Goal: Transaction & Acquisition: Purchase product/service

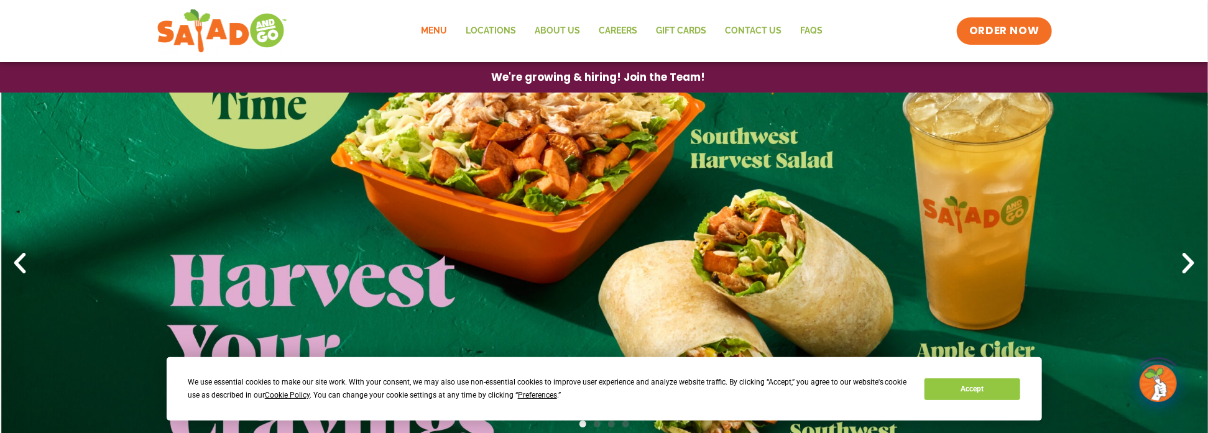
click at [444, 31] on link "Menu" at bounding box center [434, 31] width 45 height 29
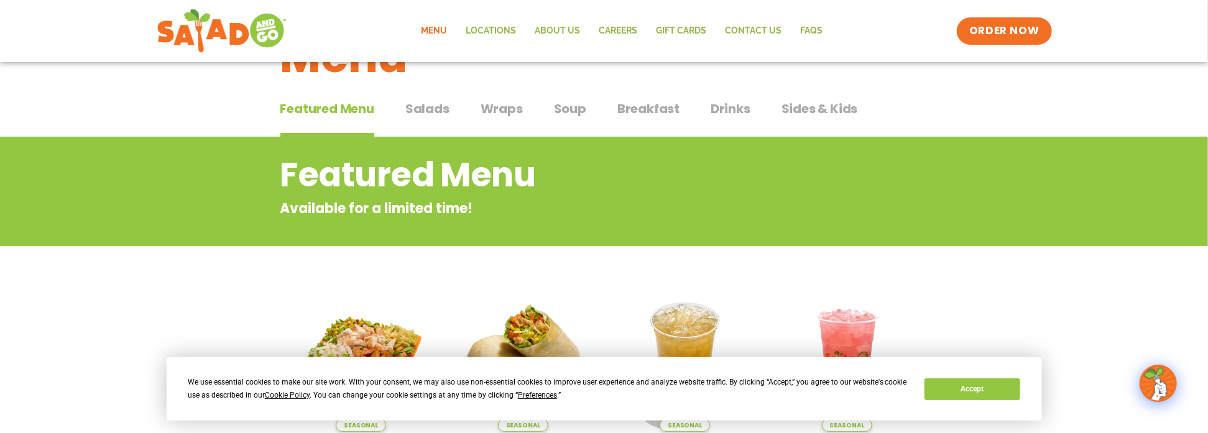
scroll to position [62, 0]
click at [432, 111] on span "Salads" at bounding box center [428, 109] width 44 height 19
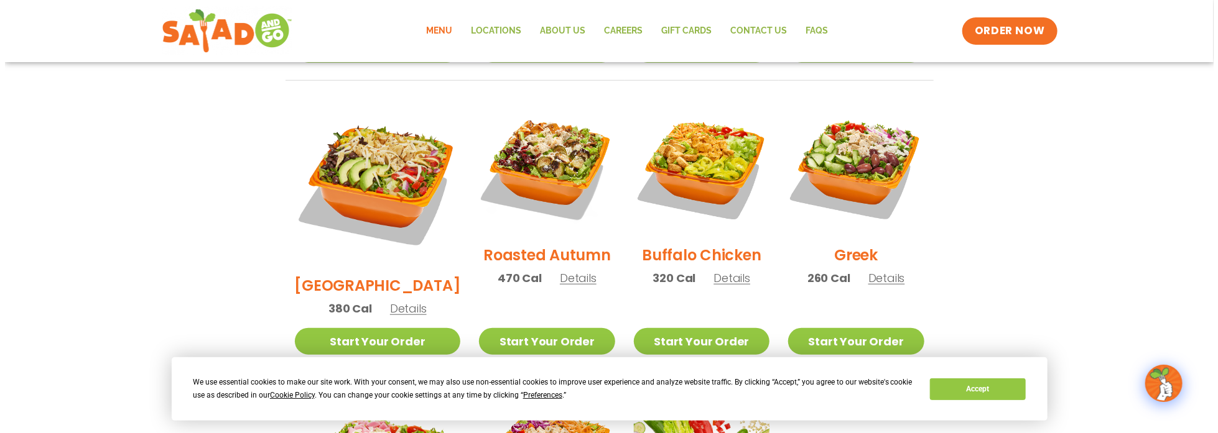
scroll to position [622, 0]
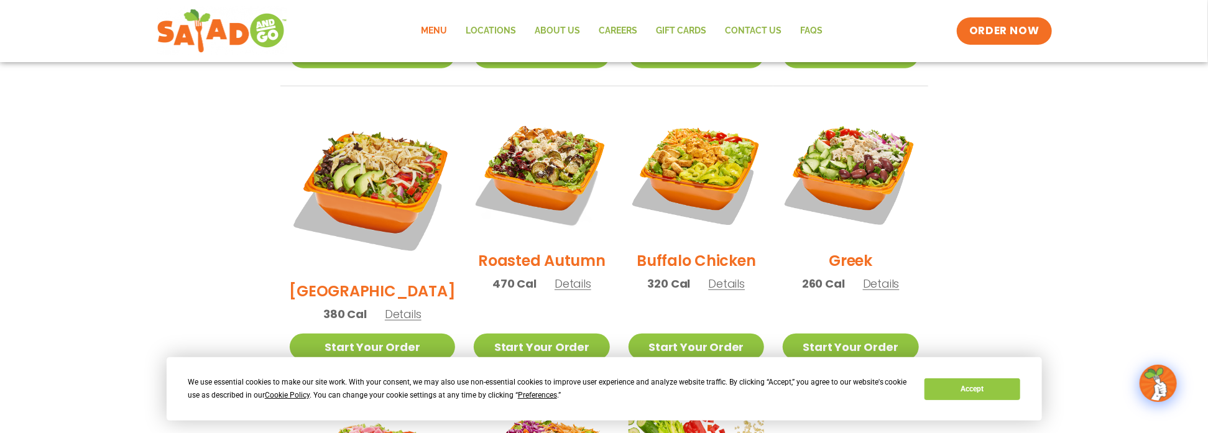
click at [718, 276] on span "Details" at bounding box center [726, 284] width 37 height 16
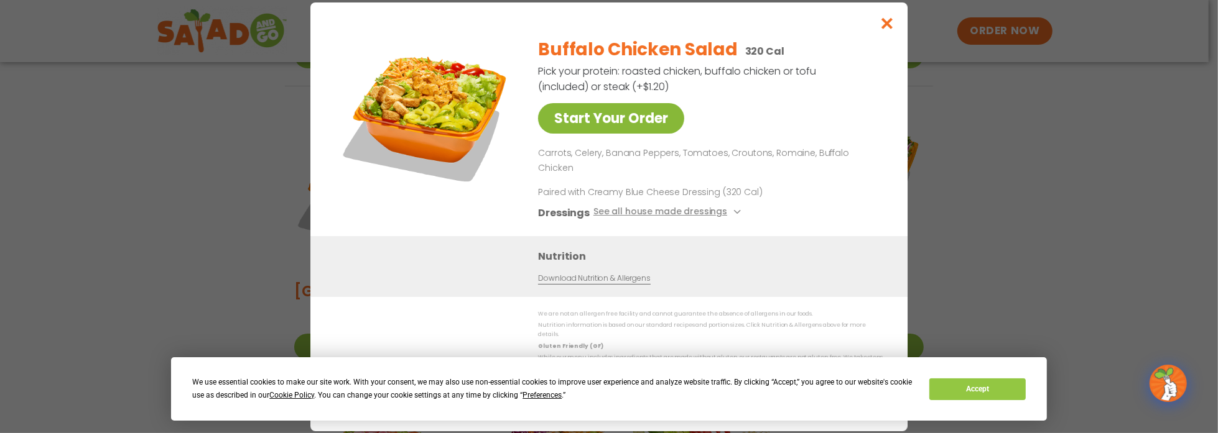
click at [636, 134] on link "Start Your Order" at bounding box center [611, 118] width 146 height 30
